Goal: Task Accomplishment & Management: Manage account settings

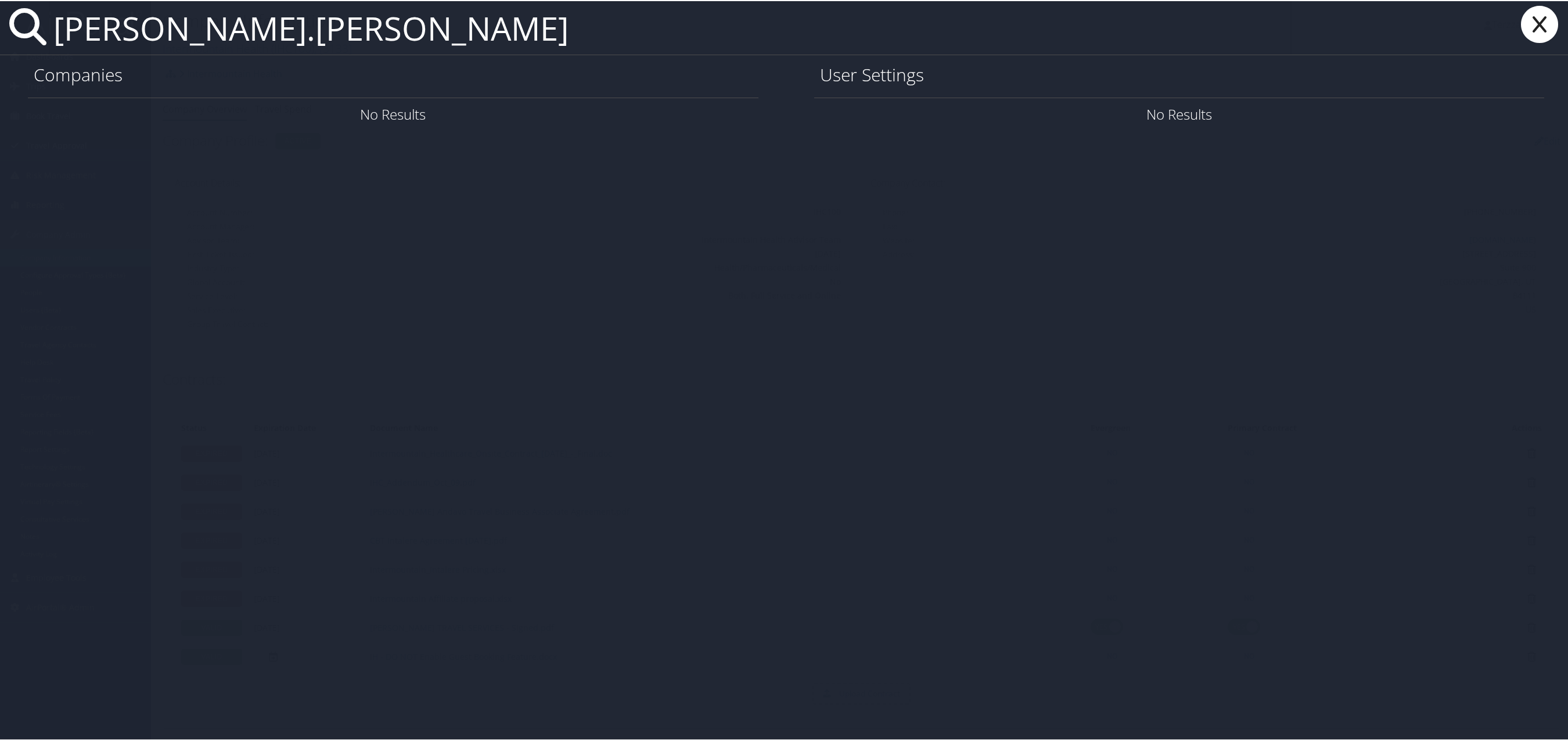
click at [1540, 24] on icon at bounding box center [1539, 23] width 46 height 37
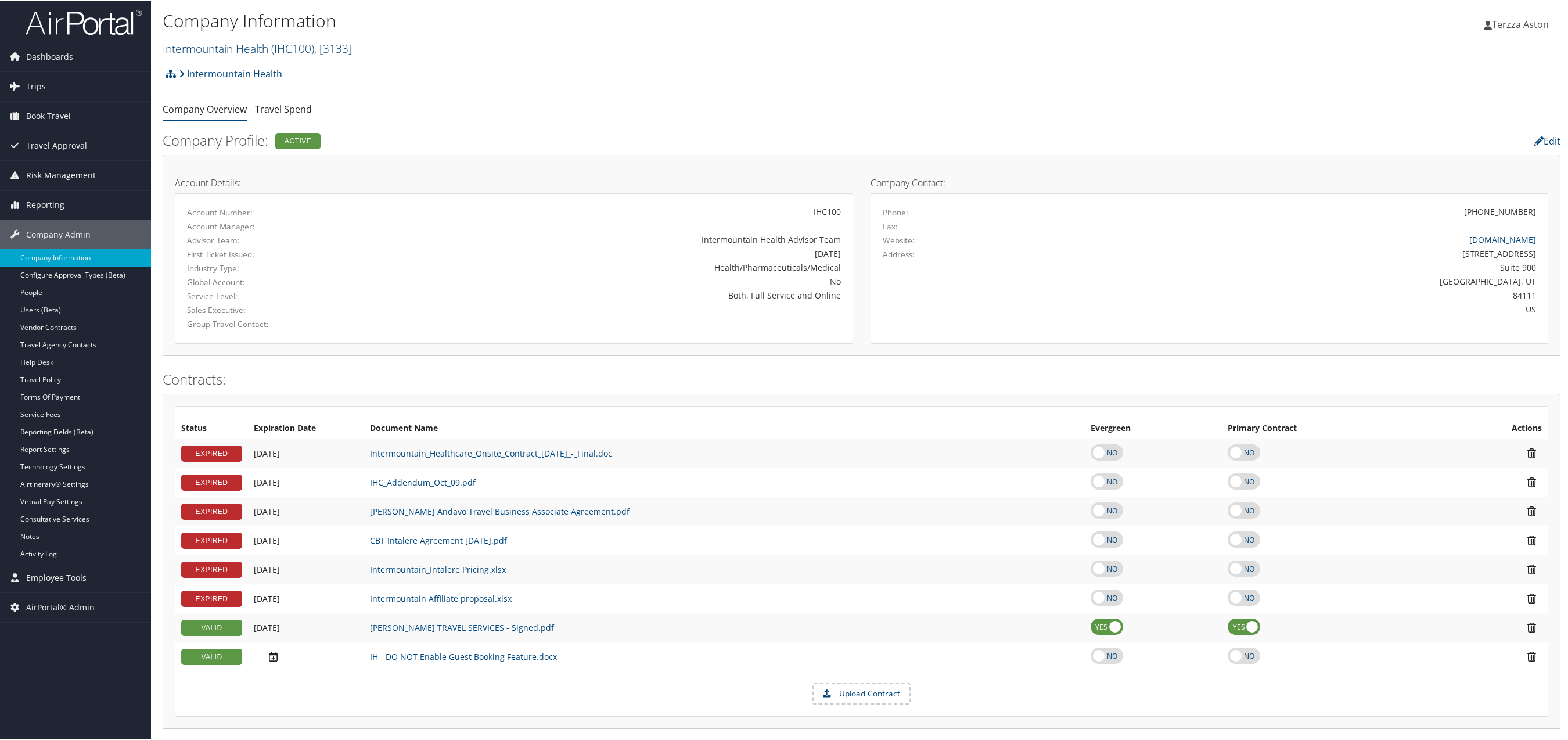
click at [214, 44] on link "Intermountain Health ( IHC100 ) , [ 3133 ]" at bounding box center [257, 47] width 189 height 16
click at [206, 53] on link "Intermountain Health ( IHC100 ) , [ 3133 ]" at bounding box center [257, 47] width 189 height 16
click at [218, 62] on input "search" at bounding box center [240, 69] width 153 height 22
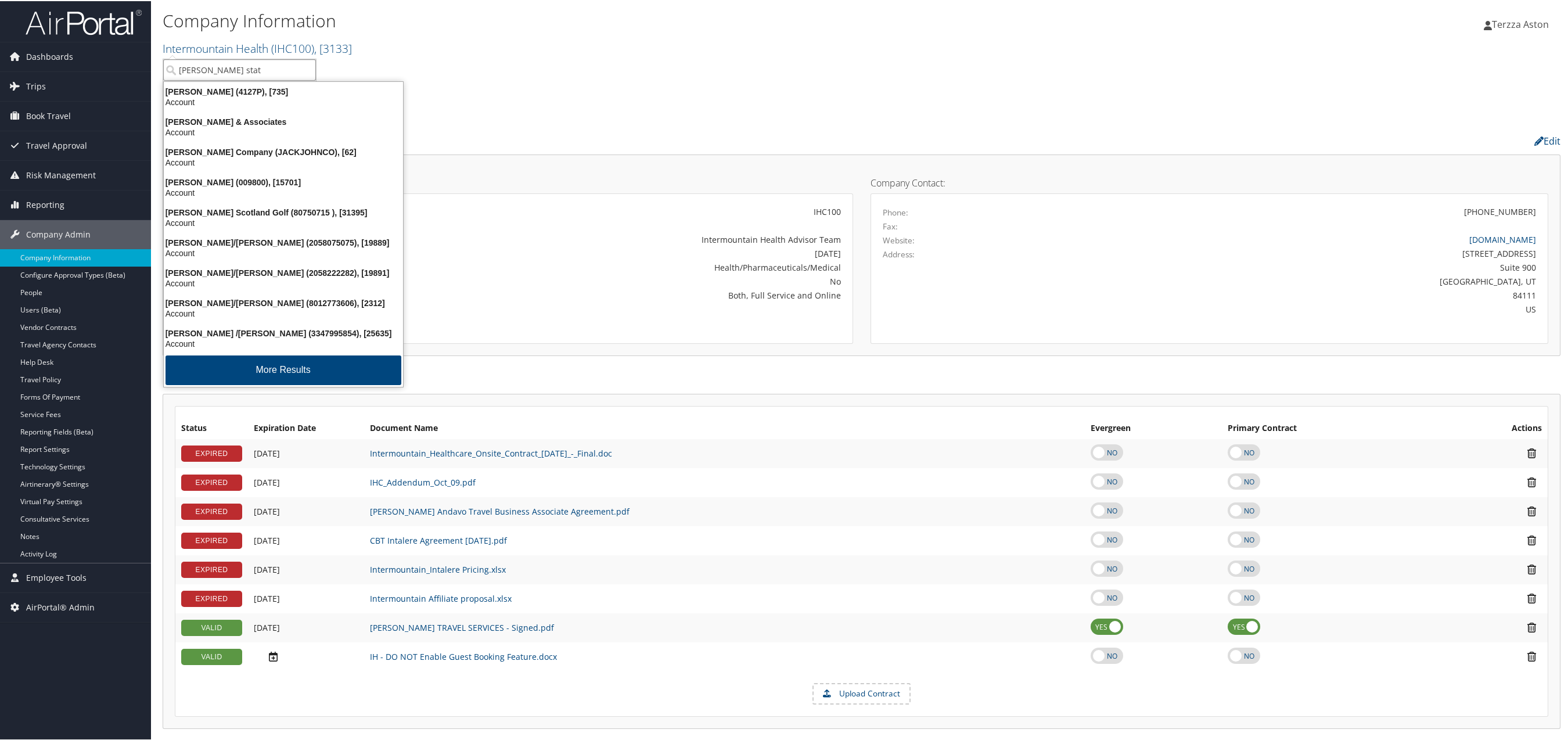
type input "jackson state"
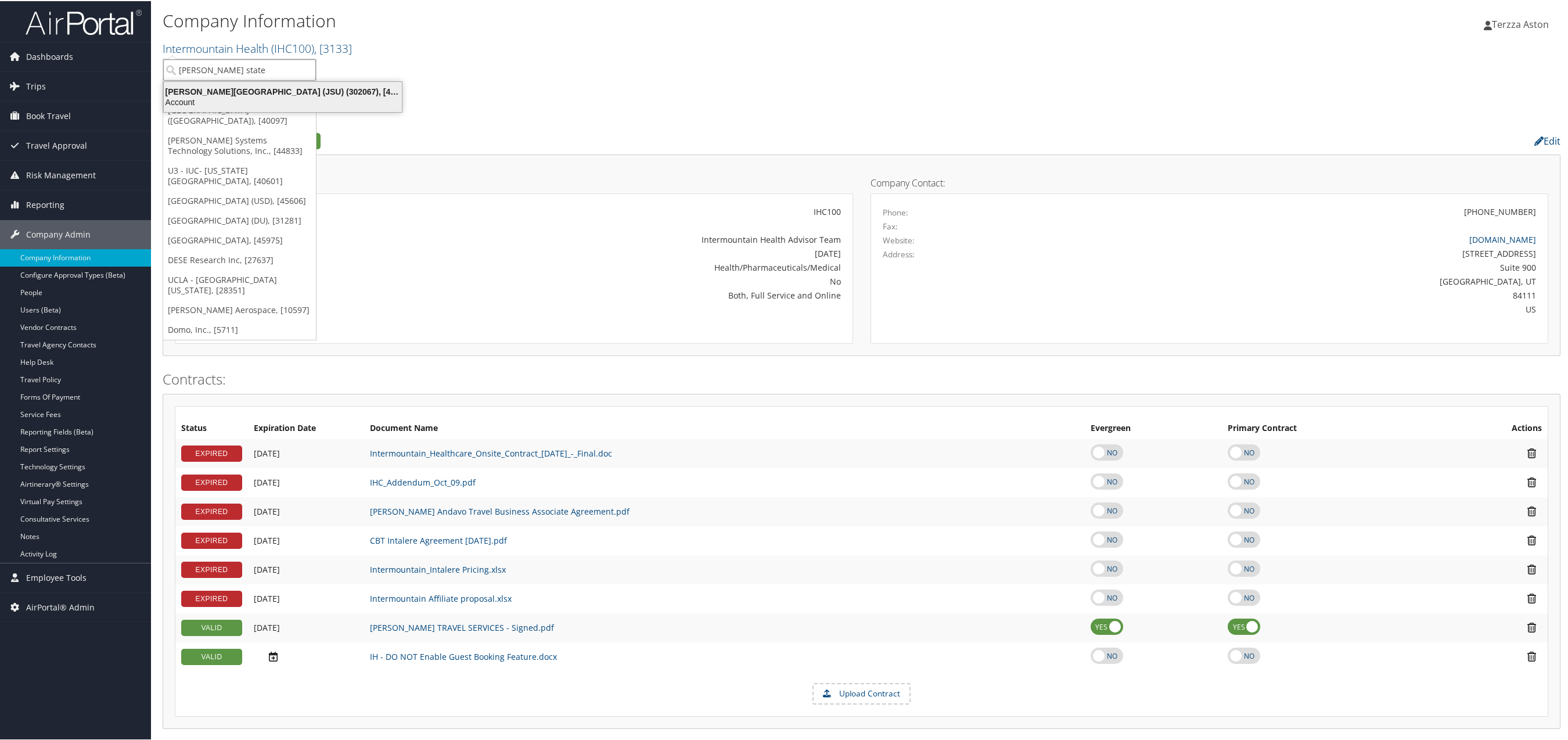
click at [225, 95] on div "Jackson State University (JSU) (302067), [45912]" at bounding box center [283, 91] width 252 height 10
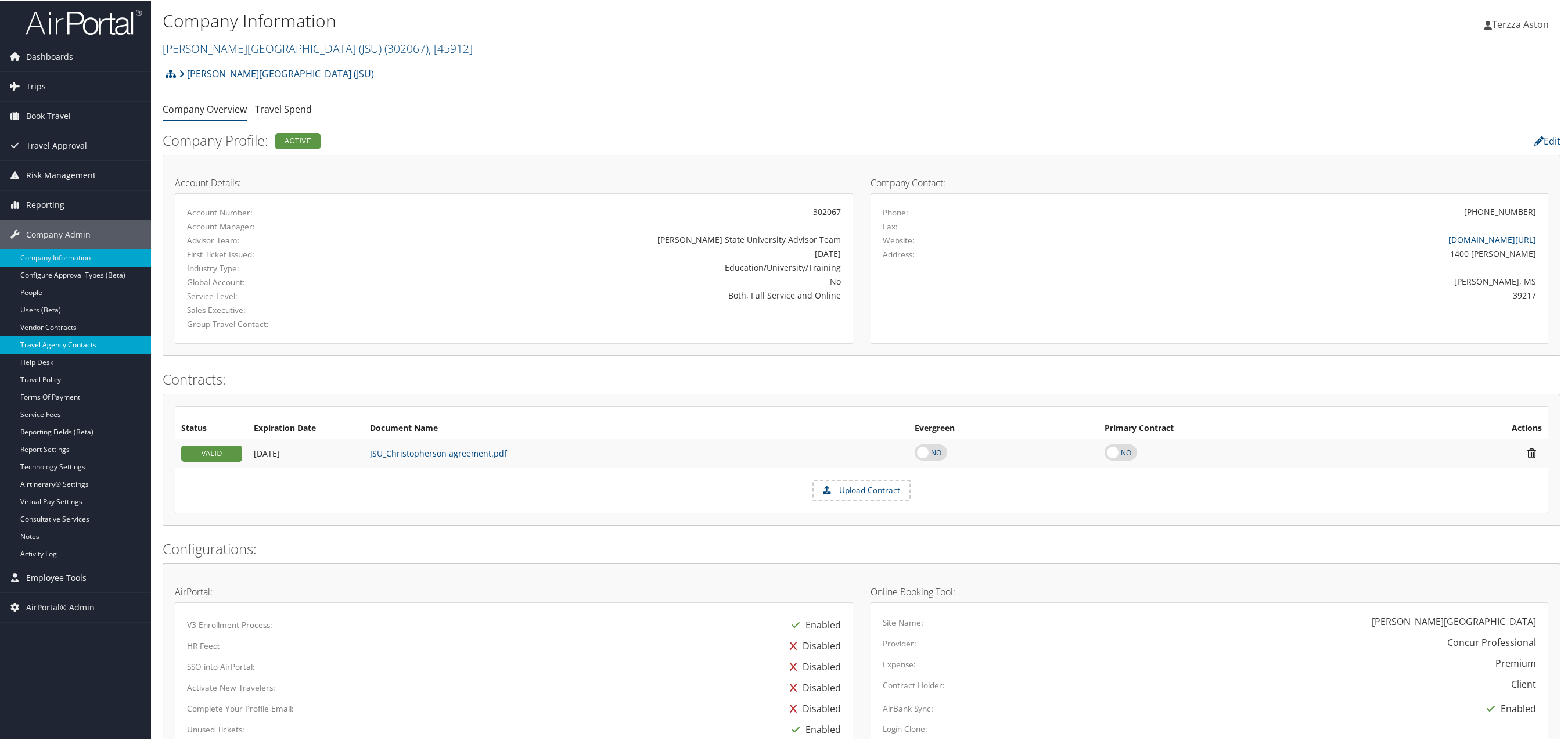
click at [54, 344] on link "Travel Agency Contacts" at bounding box center [75, 344] width 151 height 18
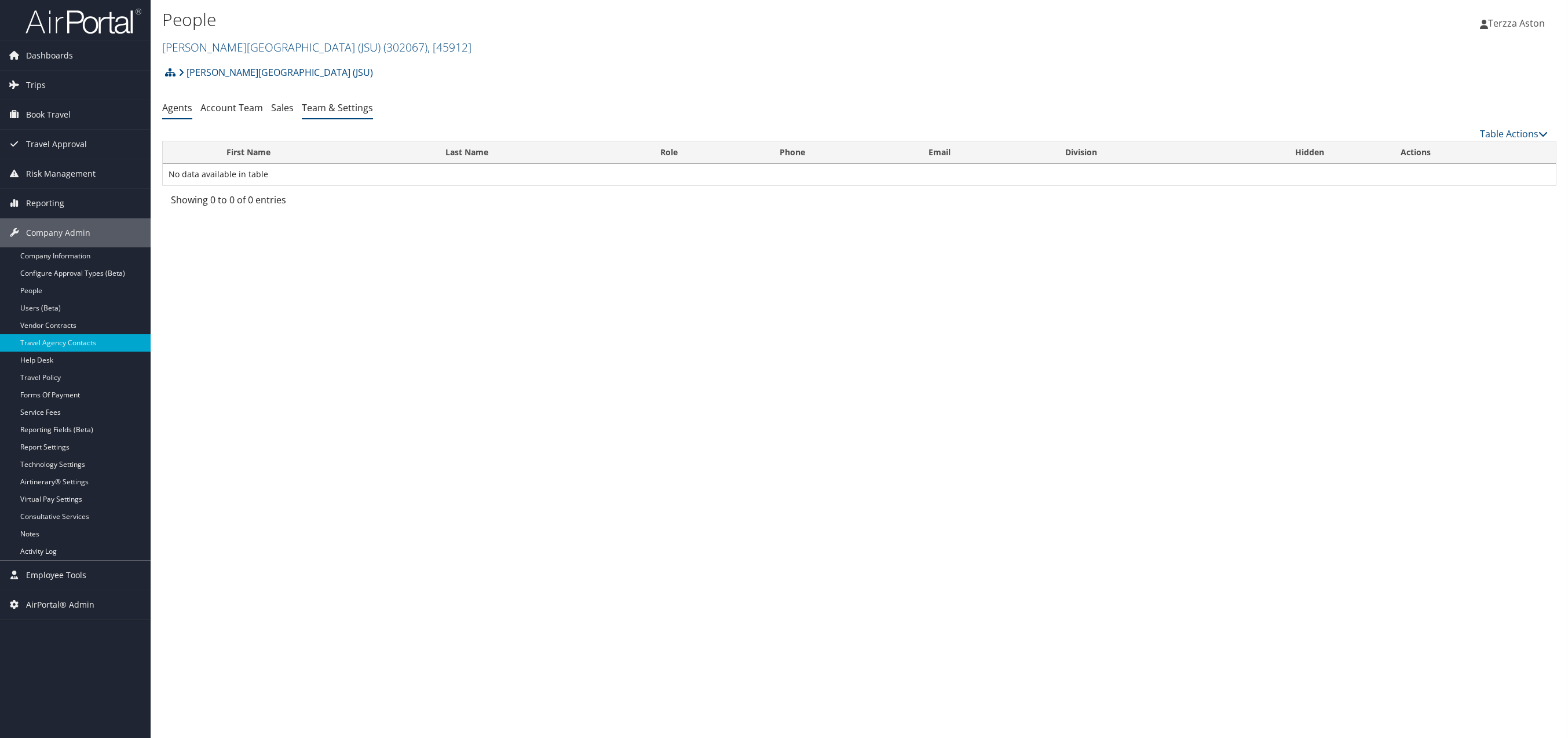
click at [341, 110] on link "Team & Settings" at bounding box center [337, 108] width 71 height 13
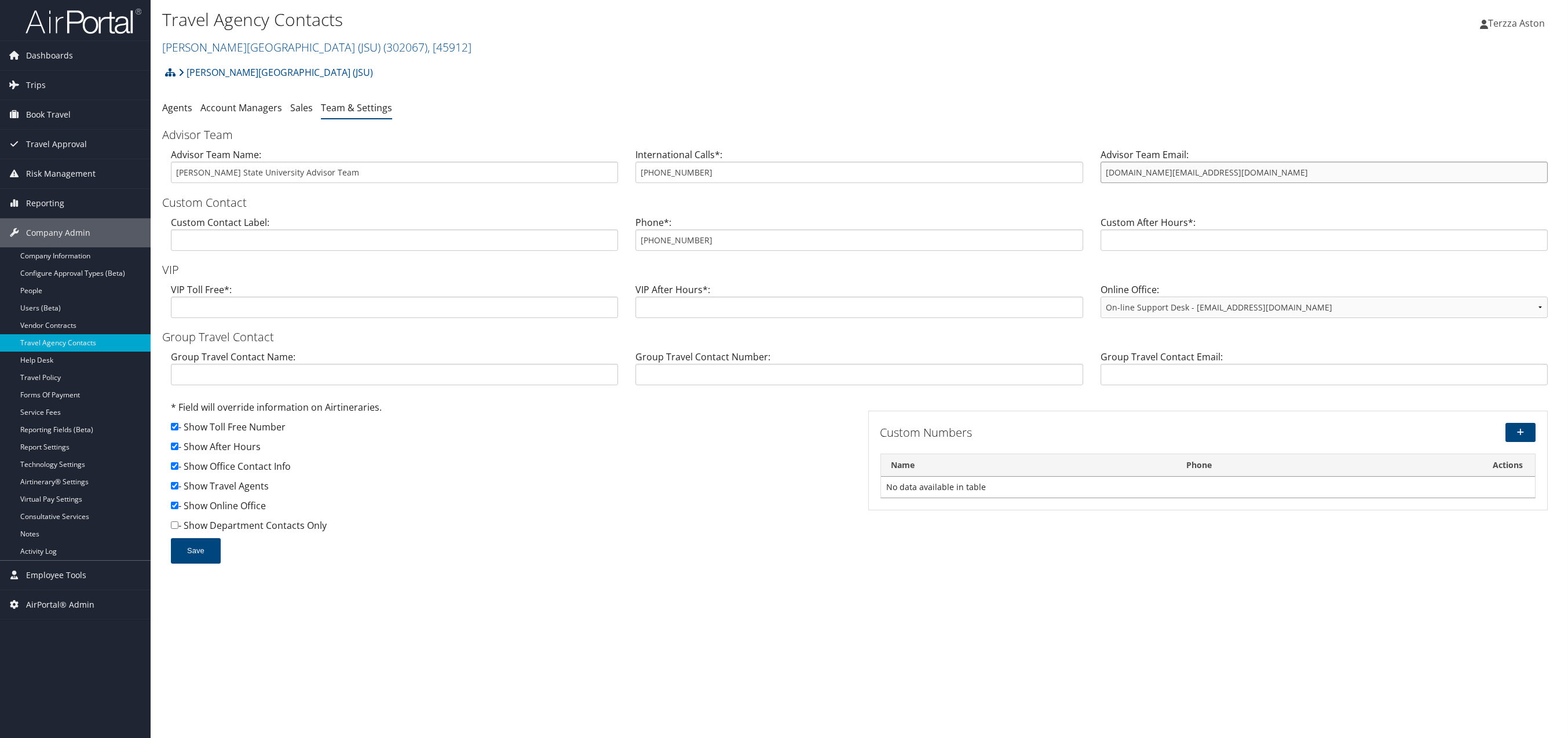
drag, startPoint x: 1101, startPoint y: 178, endPoint x: 1241, endPoint y: 163, distance: 140.8
click at [1241, 163] on input "university.travel@cbtravel.com" at bounding box center [1324, 172] width 447 height 22
click at [29, 88] on span "Trips" at bounding box center [36, 85] width 20 height 29
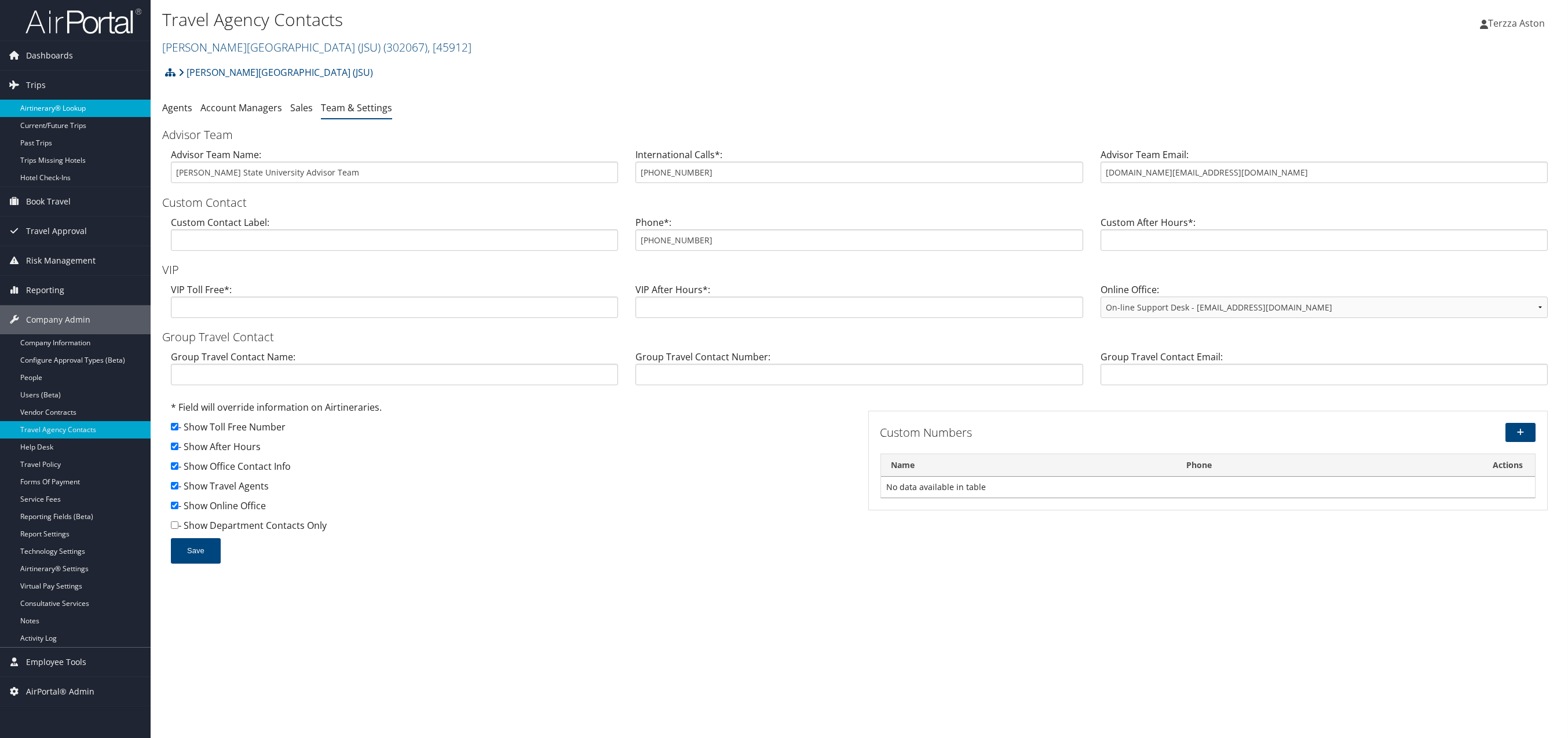
click at [45, 106] on link "Airtinerary® Lookup" at bounding box center [75, 108] width 151 height 18
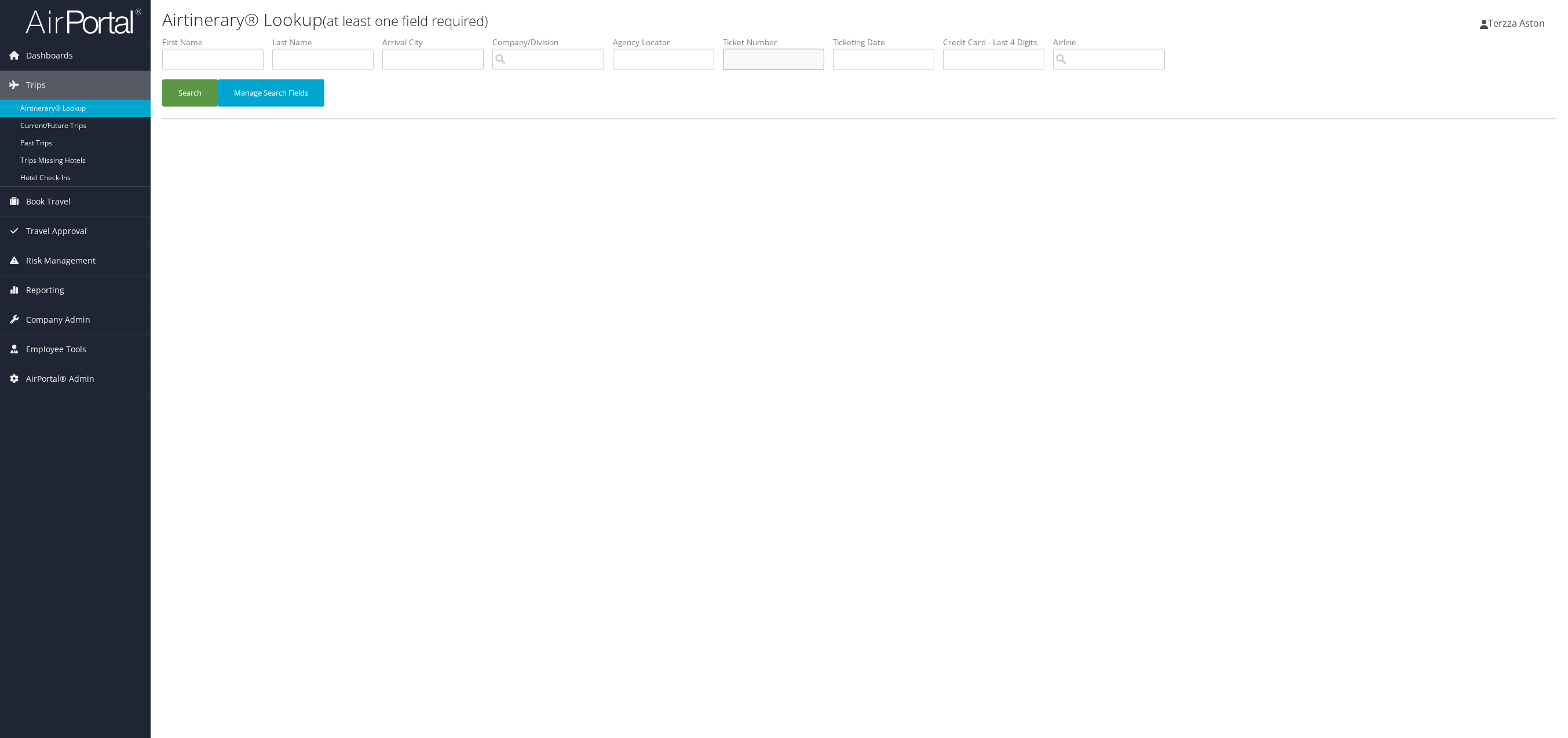
click at [755, 55] on input "text" at bounding box center [774, 59] width 102 height 22
click at [661, 61] on input "text" at bounding box center [663, 59] width 102 height 22
type input "dkslbq"
click at [162, 80] on button "Search" at bounding box center [190, 93] width 55 height 27
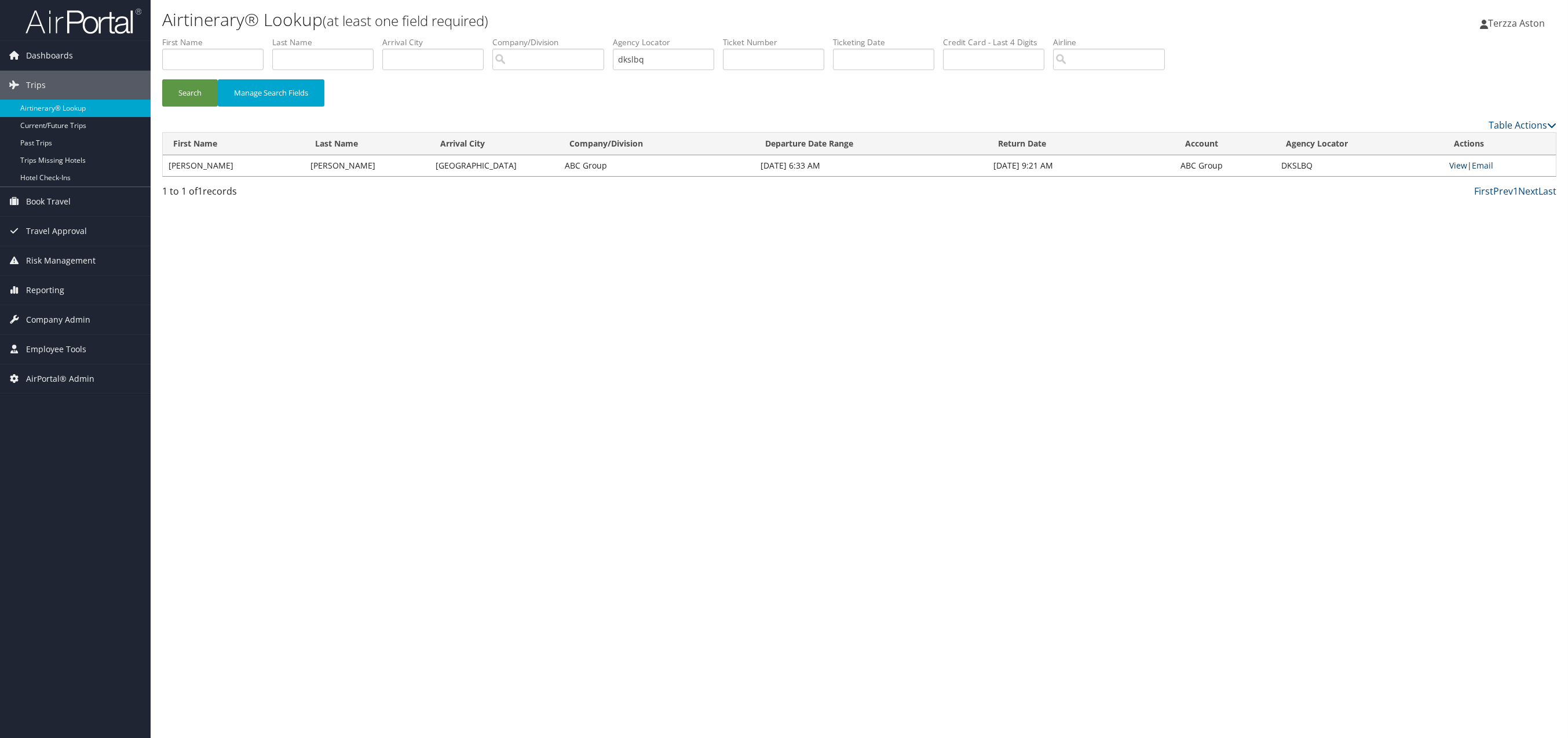
click at [1460, 170] on link "View" at bounding box center [1459, 165] width 18 height 11
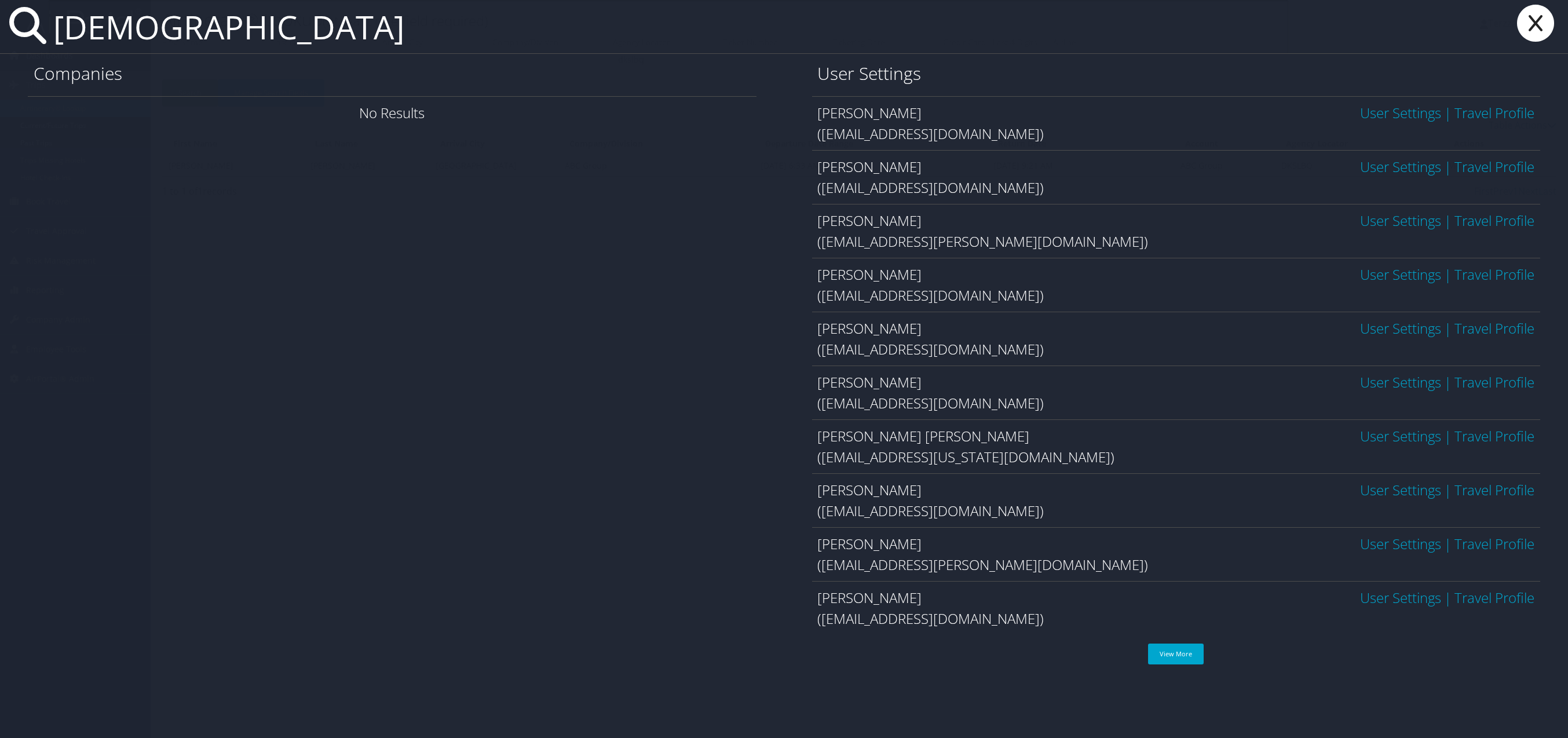
type input "svasquez"
click at [1383, 114] on link "User Settings" at bounding box center [1401, 112] width 81 height 19
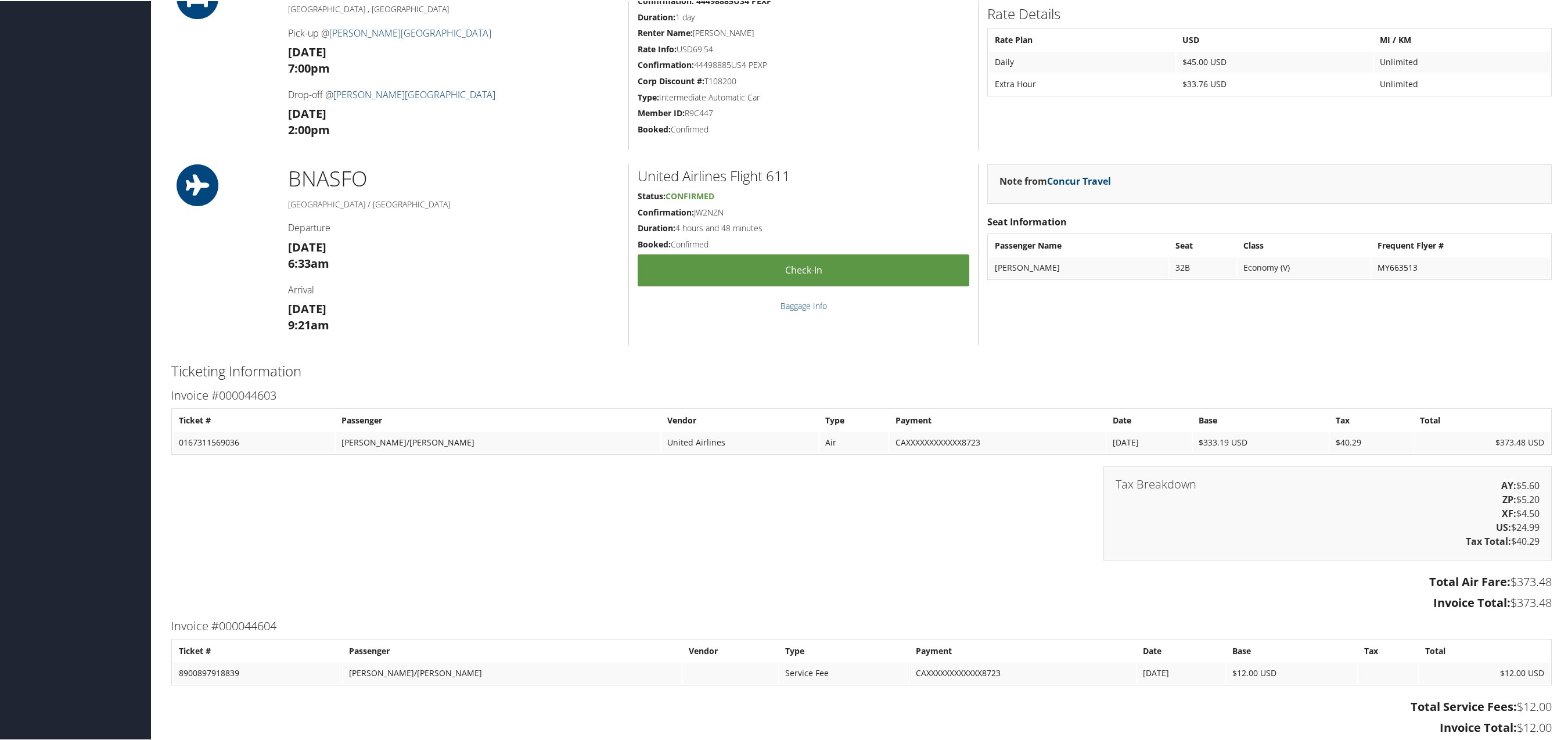
scroll to position [1006, 0]
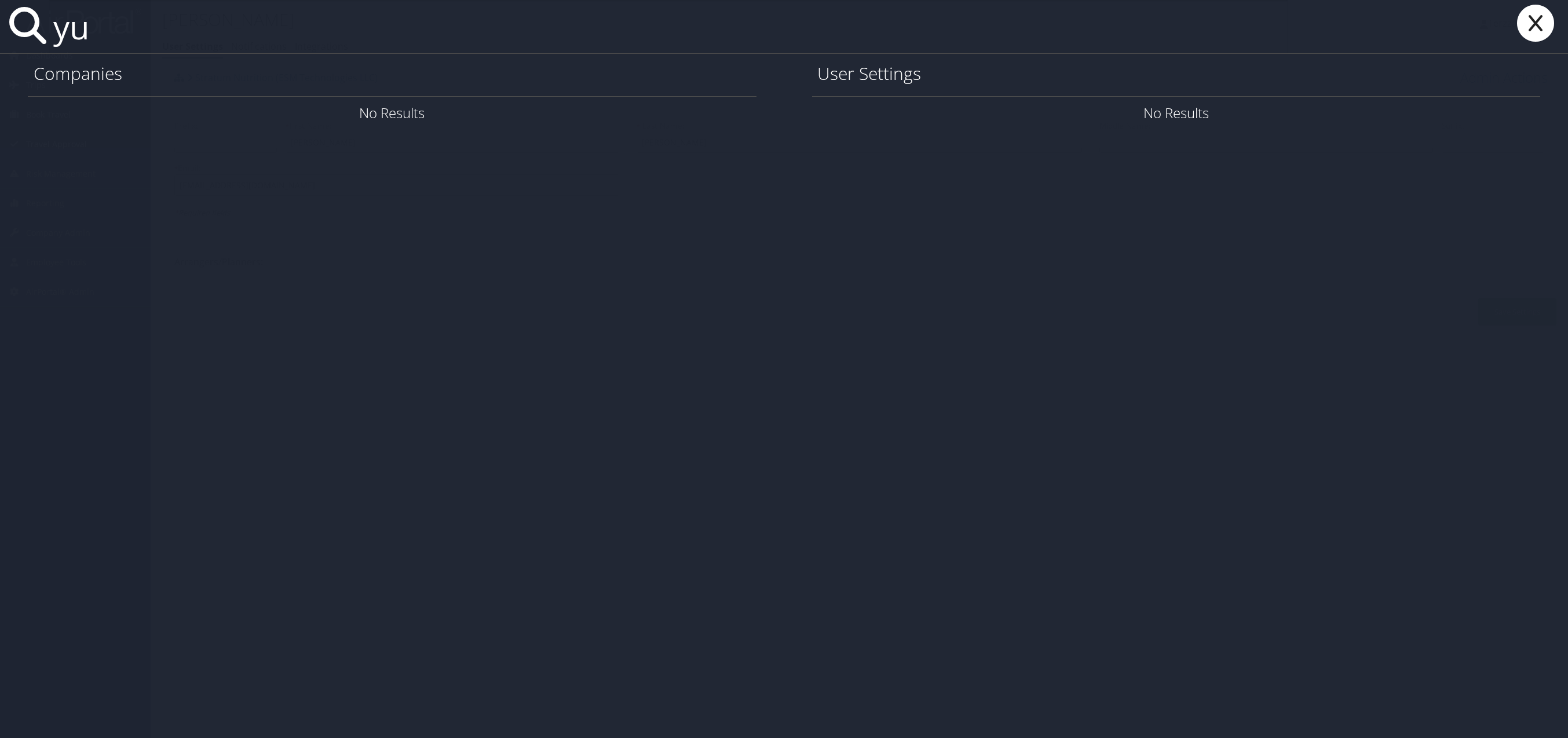
type input "y"
click at [1530, 26] on icon at bounding box center [1535, 23] width 46 height 37
paste input "[PERSON_NAME][EMAIL_ADDRESS][DOMAIN_NAME]"
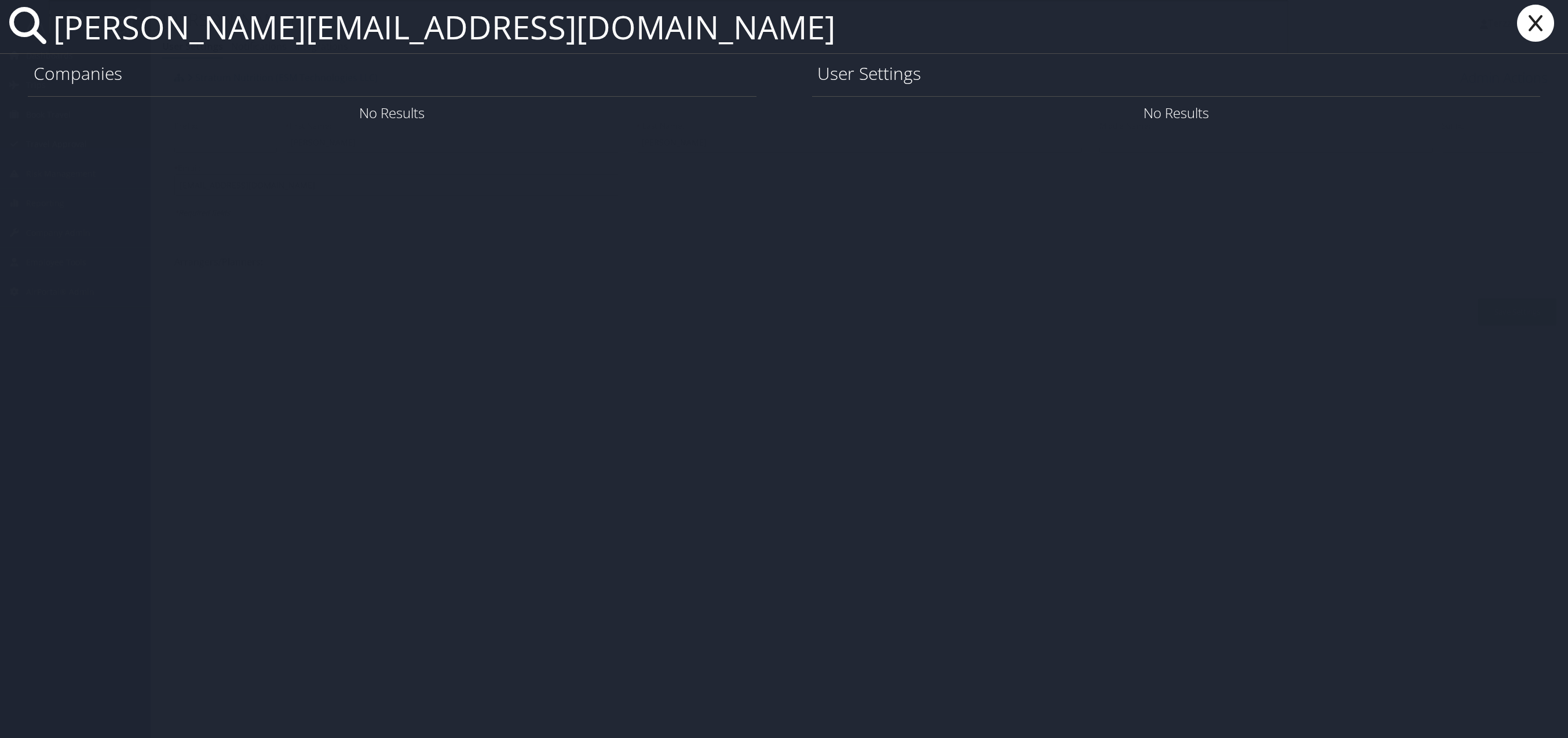
type input "[PERSON_NAME][EMAIL_ADDRESS][DOMAIN_NAME]"
click at [1414, 114] on link "User Settings" at bounding box center [1401, 112] width 81 height 19
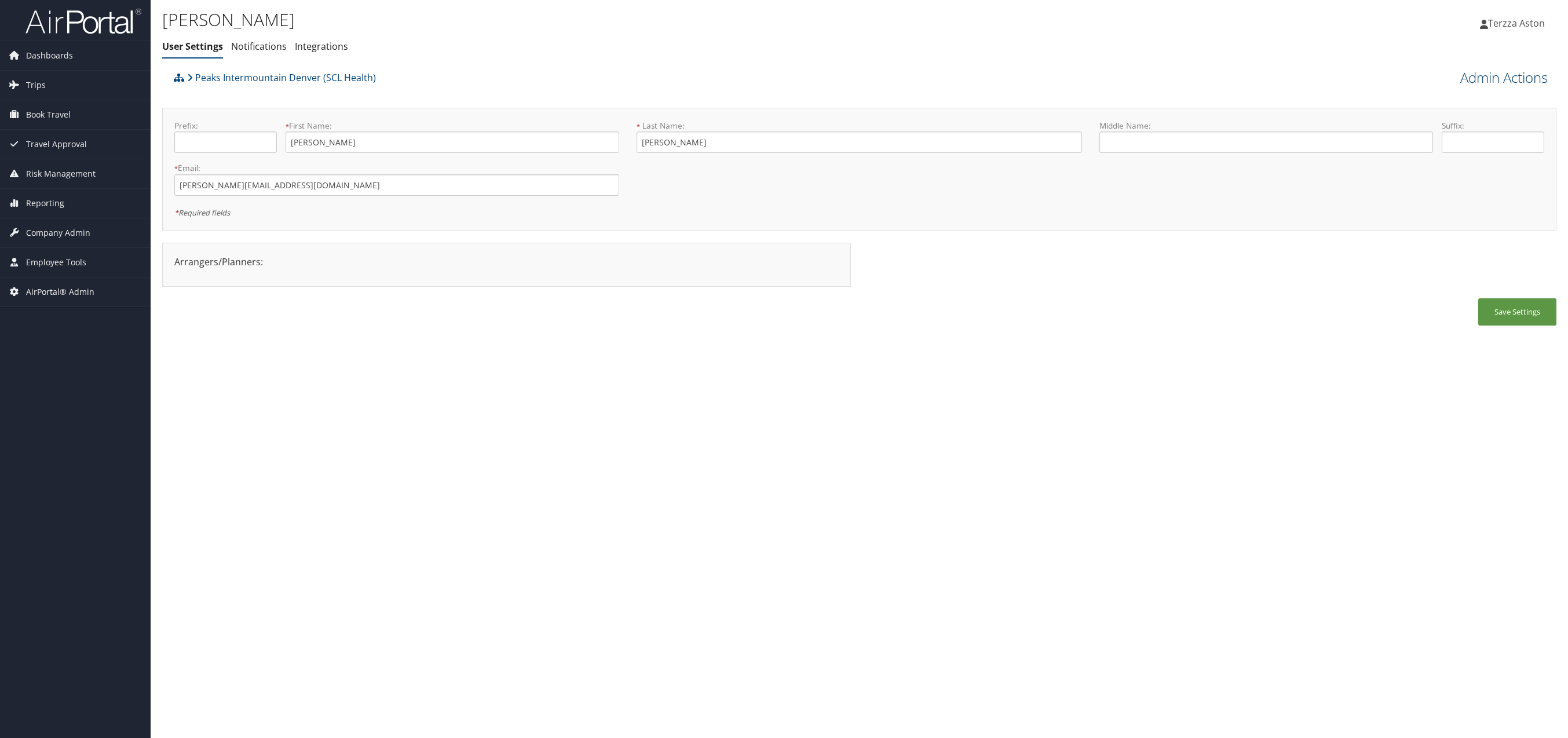
click at [1513, 73] on link "Admin Actions" at bounding box center [1504, 78] width 87 height 20
click at [1464, 141] on link "User Technology Settings" at bounding box center [1471, 138] width 152 height 20
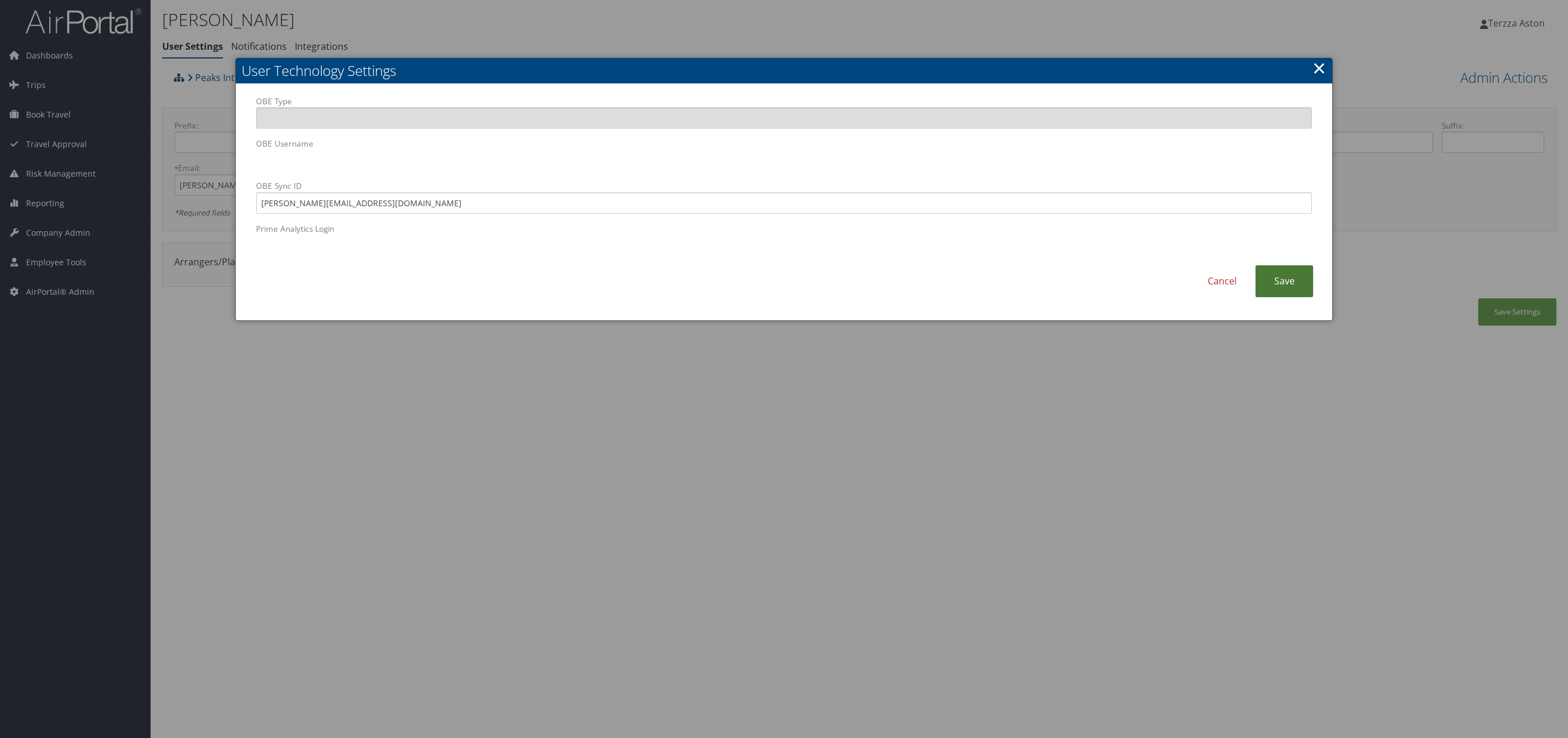
click at [1290, 273] on link "Save" at bounding box center [1284, 281] width 58 height 32
